Goal: Task Accomplishment & Management: Manage account settings

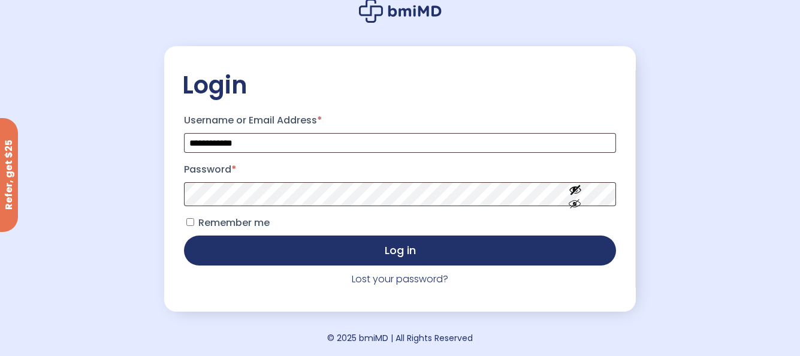
scroll to position [75, 0]
click at [396, 280] on link "Lost your password?" at bounding box center [400, 279] width 96 height 14
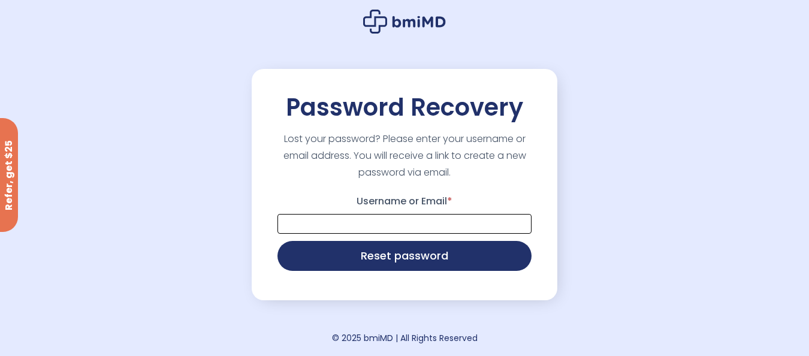
click at [332, 229] on input "Username or Email *" at bounding box center [404, 224] width 254 height 20
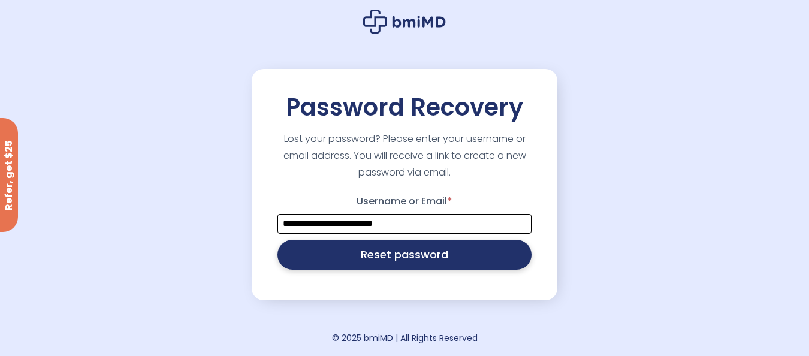
type input "**********"
click at [348, 255] on button "Reset password" at bounding box center [404, 255] width 254 height 30
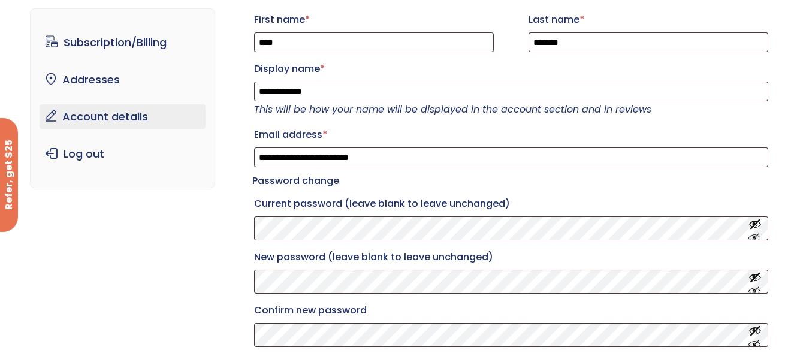
scroll to position [38, 0]
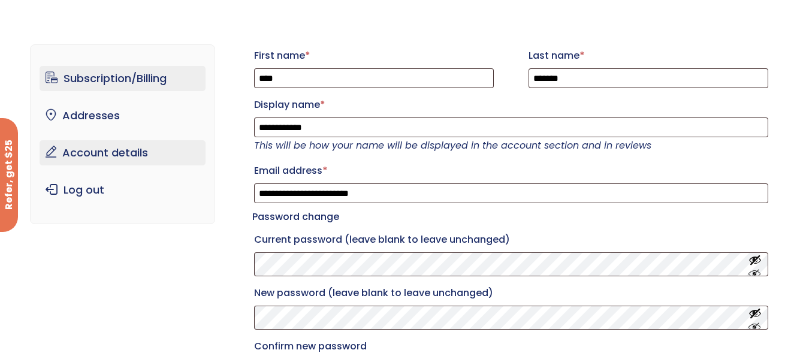
click at [134, 78] on link "Subscription/Billing" at bounding box center [123, 78] width 166 height 25
